Goal: Find specific page/section: Find specific page/section

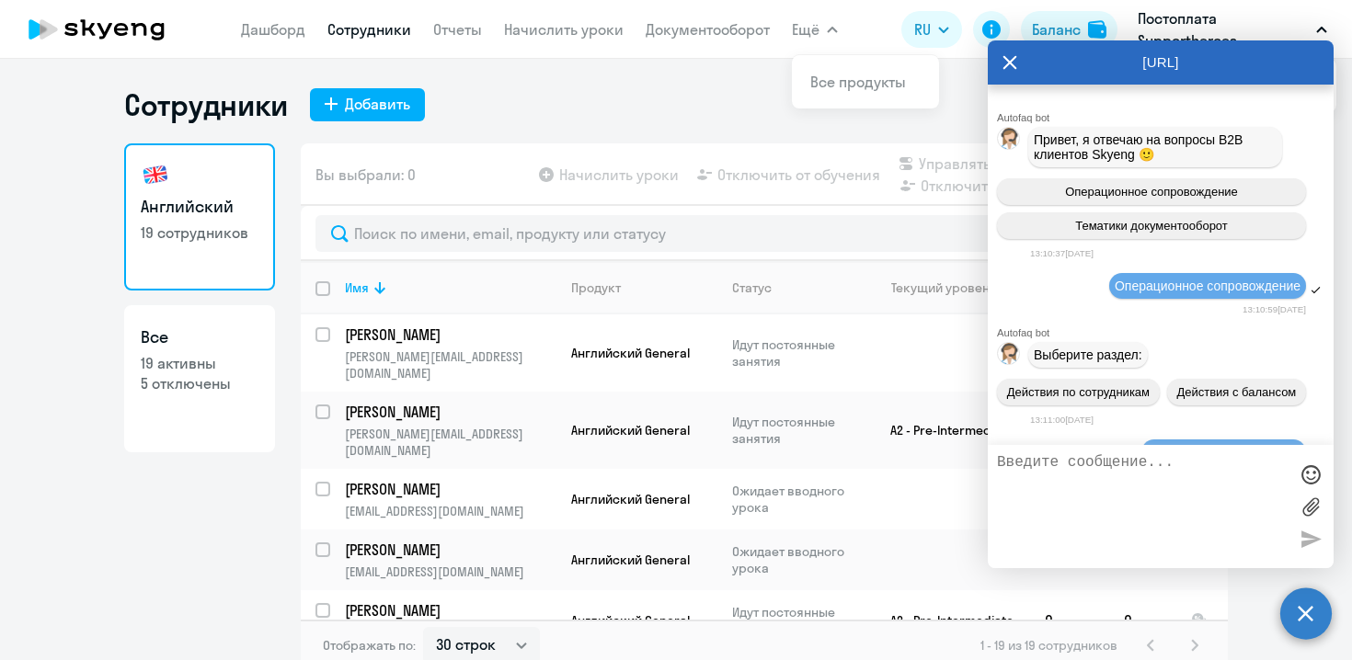
select select "30"
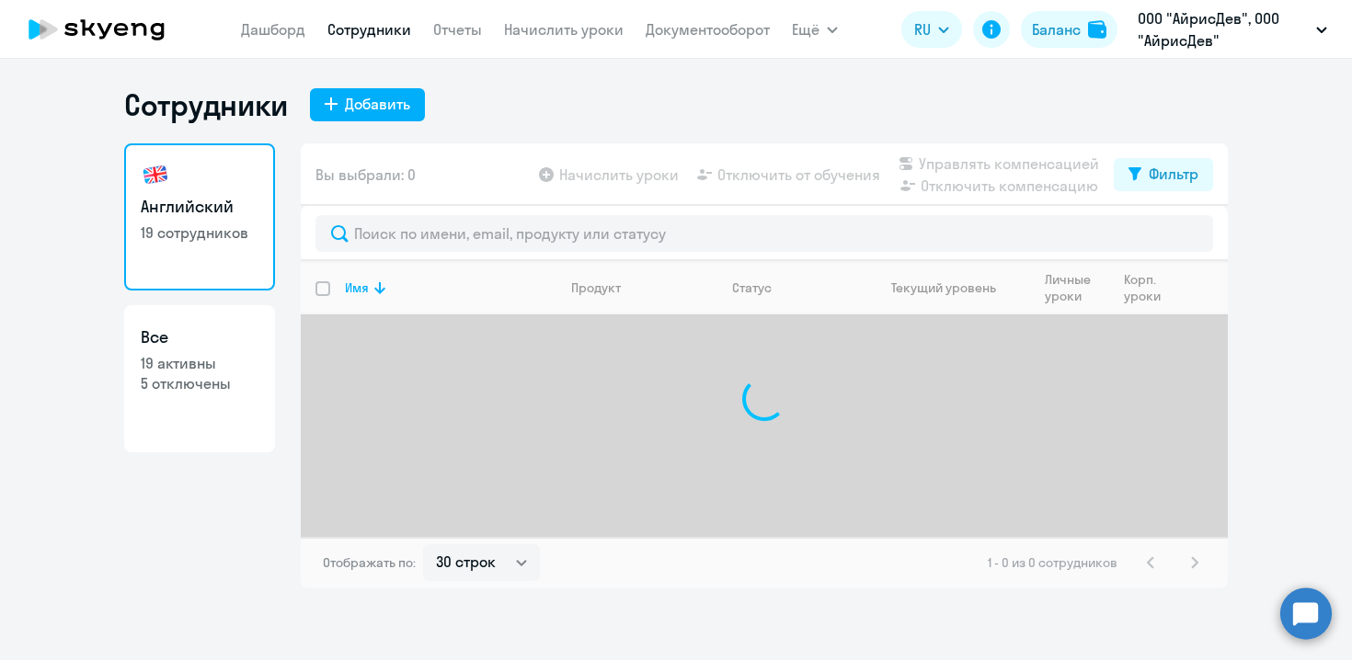
select select "30"
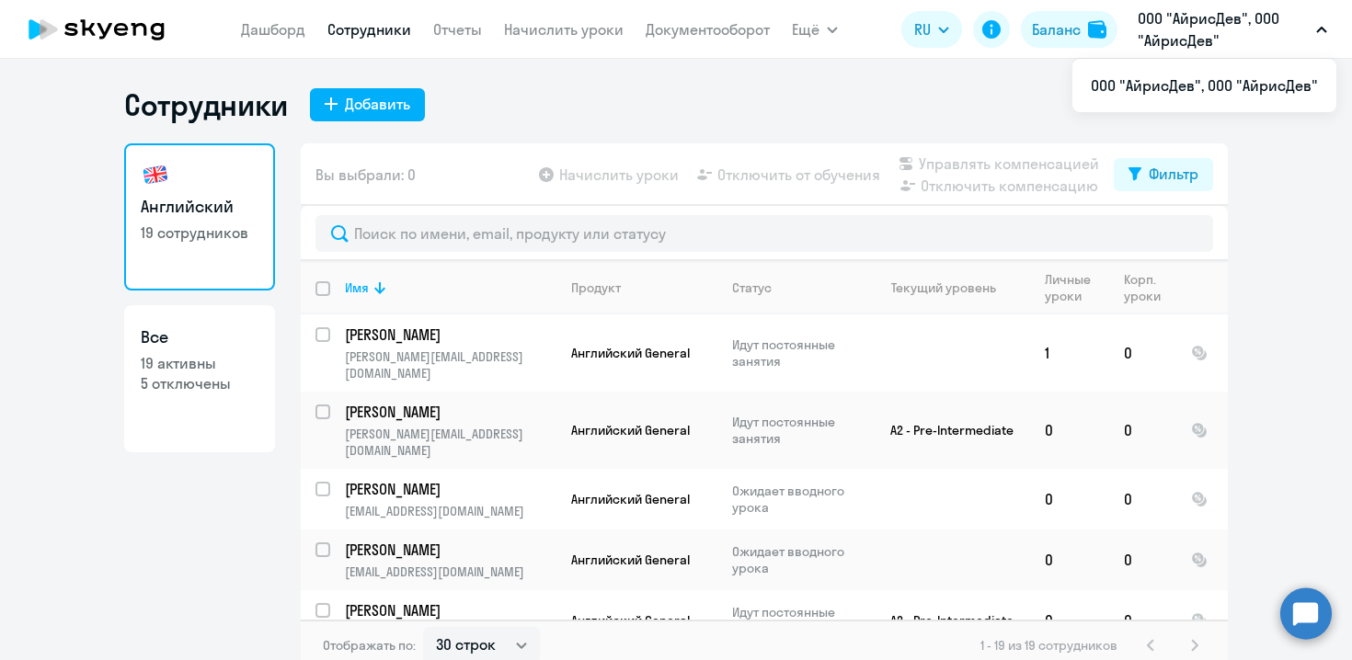
click at [1192, 40] on p "ООО "АйрисДев", ООО "АйрисДев"" at bounding box center [1222, 29] width 171 height 44
click at [1306, 581] on ng-component "Сотрудники Добавить Английский 19 сотрудников Все 19 активны 5 отключены Вы выб…" at bounding box center [676, 378] width 1352 height 585
click at [1306, 596] on circle at bounding box center [1305, 613] width 51 height 51
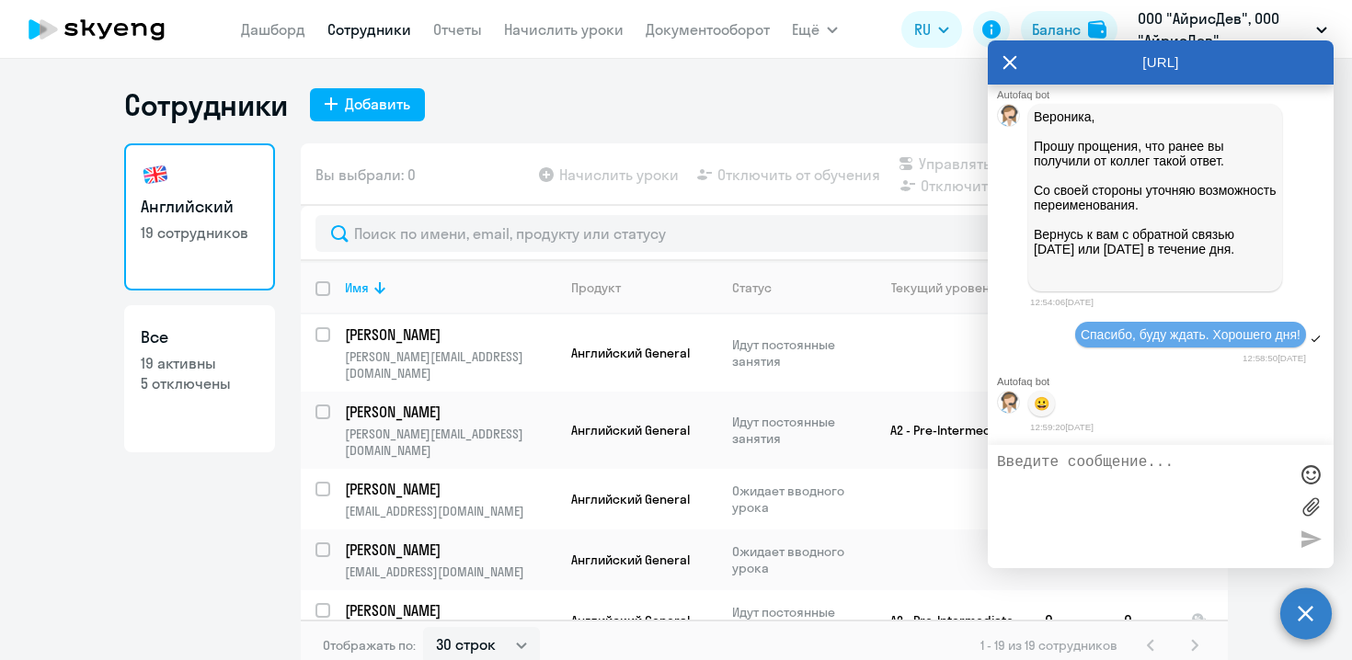
scroll to position [48253, 0]
click at [1005, 64] on icon at bounding box center [1009, 62] width 15 height 44
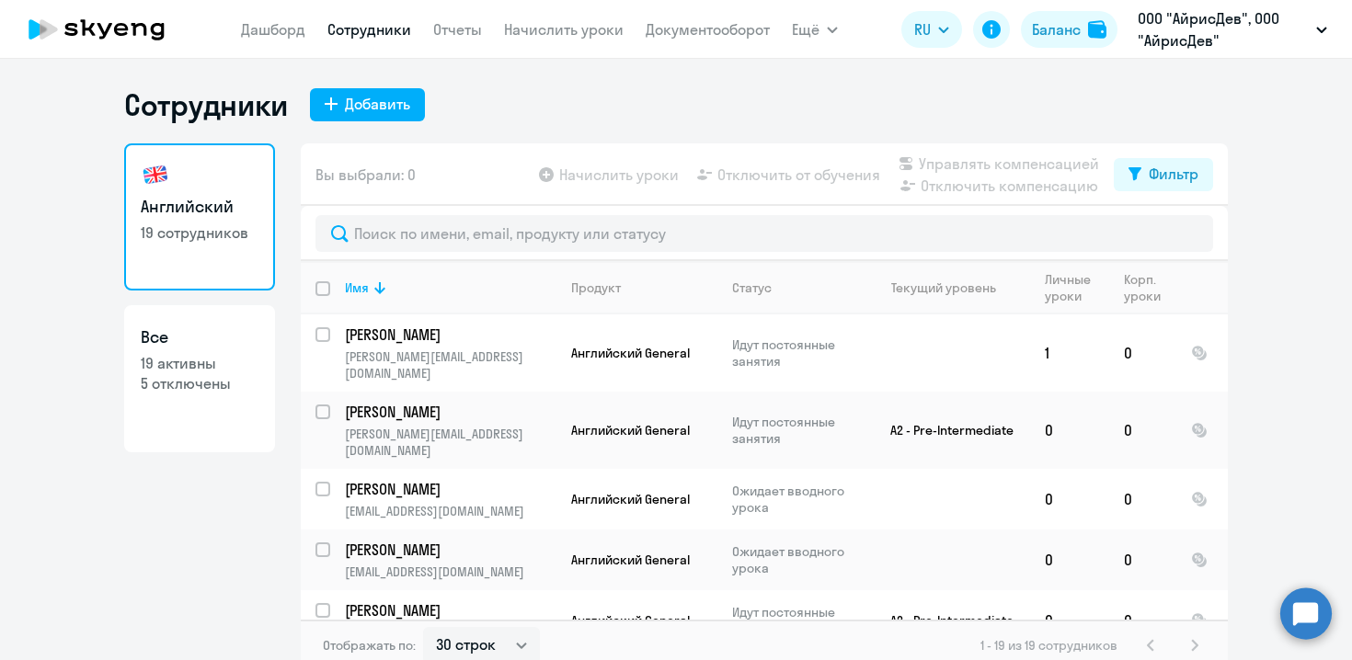
click at [1288, 618] on circle at bounding box center [1305, 613] width 51 height 51
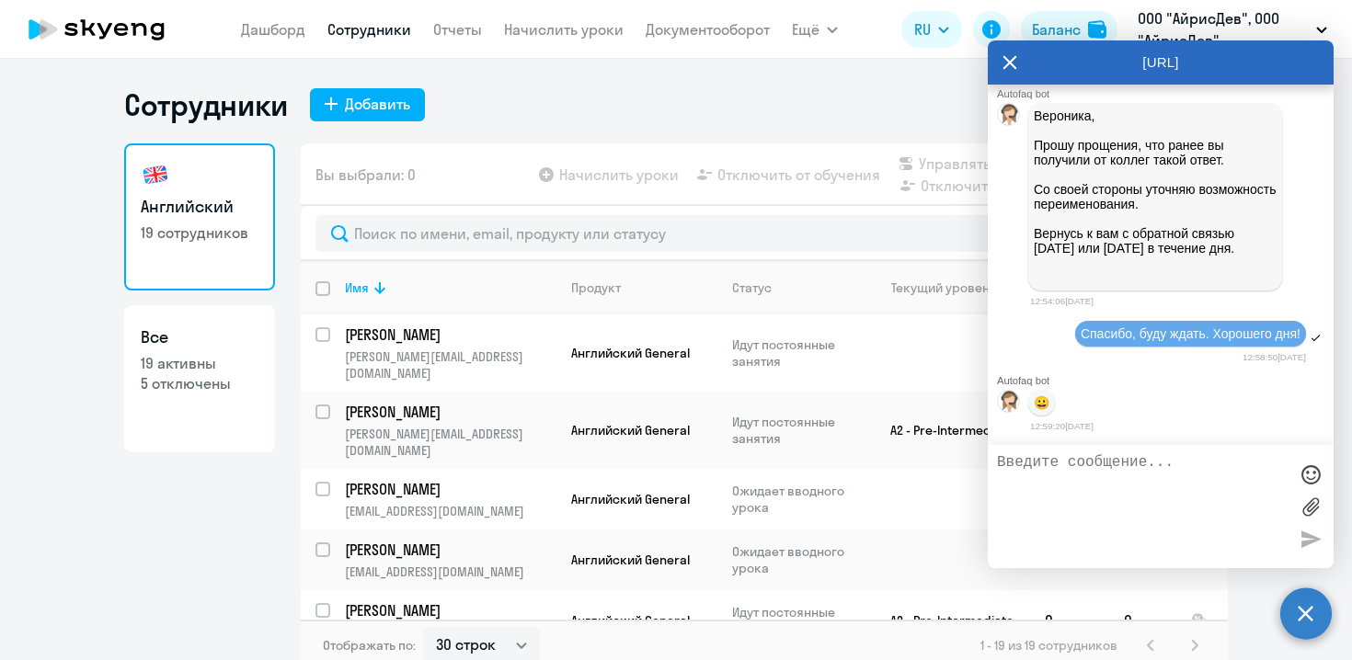
click at [900, 123] on div "Сотрудники Добавить Английский 19 сотрудников Все 19 активны 5 отключены Вы выб…" at bounding box center [675, 378] width 1103 height 585
click at [920, 108] on div "Сотрудники Добавить" at bounding box center [675, 104] width 1103 height 37
click at [1013, 59] on icon at bounding box center [1009, 62] width 15 height 44
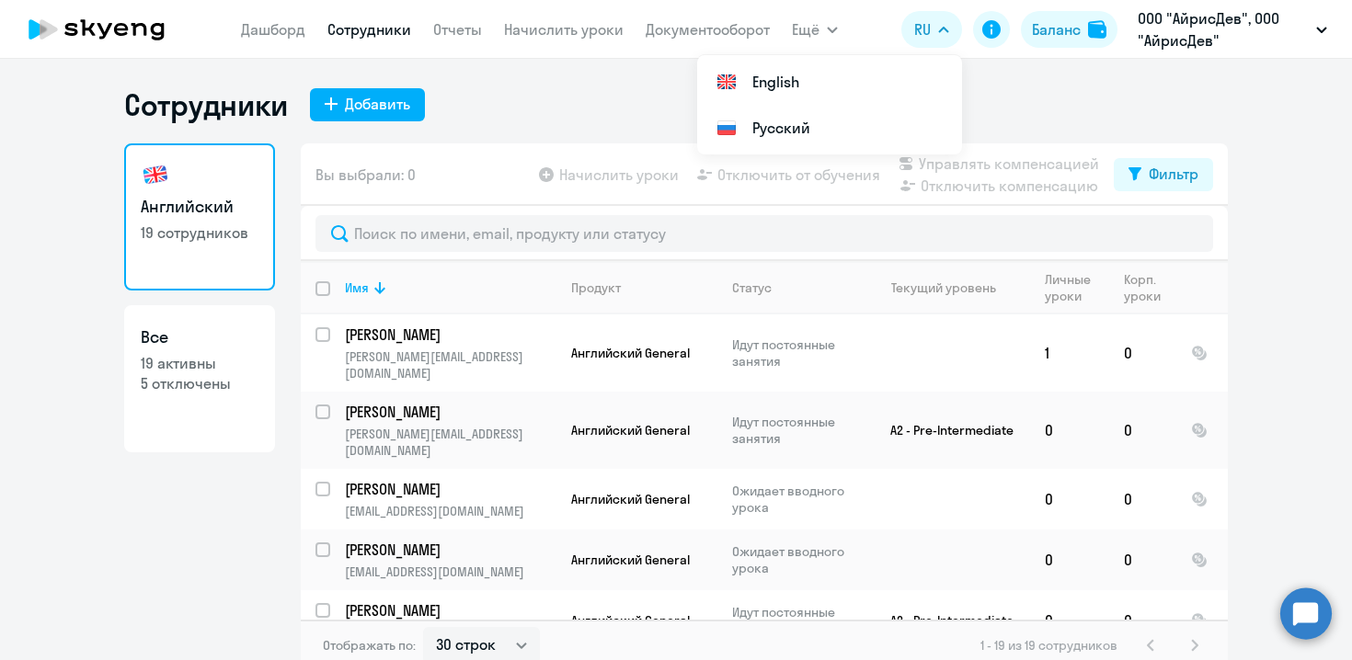
click at [1309, 636] on circle at bounding box center [1305, 613] width 51 height 51
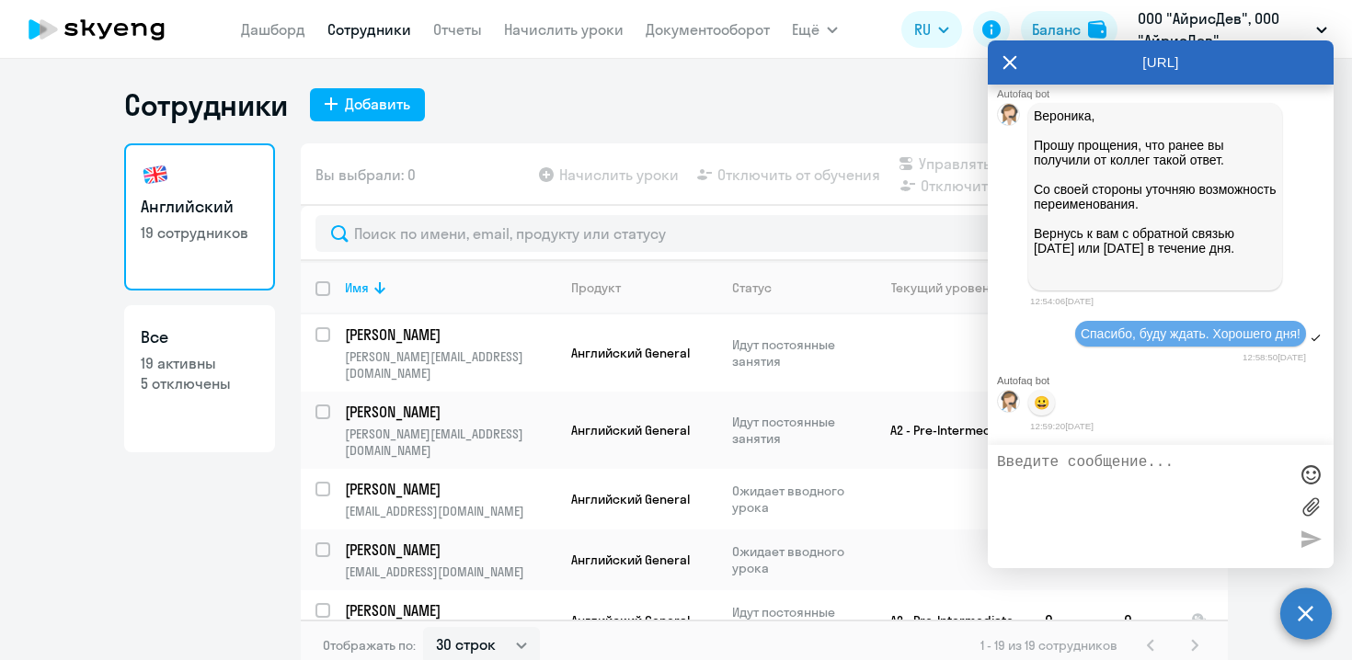
scroll to position [0, 0]
